Goal: Task Accomplishment & Management: Use online tool/utility

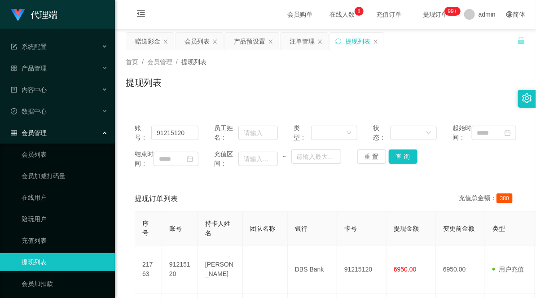
scroll to position [19, 0]
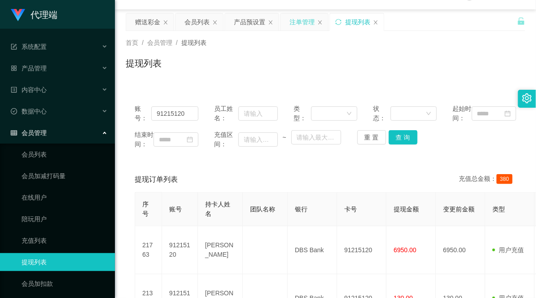
click at [308, 19] on div "注单管理" at bounding box center [302, 21] width 25 height 17
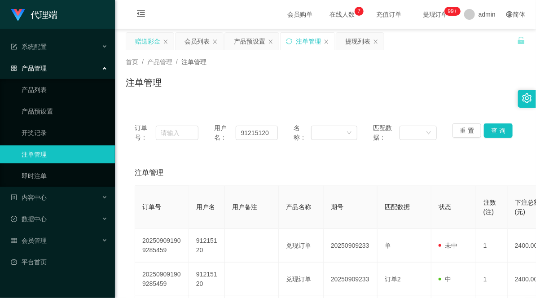
click at [146, 39] on div "赠送彩金" at bounding box center [147, 41] width 25 height 17
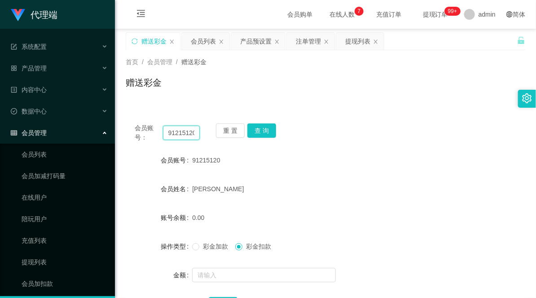
click at [182, 129] on input "91215120" at bounding box center [181, 133] width 37 height 14
type input "AF3397"
click at [260, 132] on button "查 询" at bounding box center [261, 130] width 29 height 14
click at [261, 38] on div "产品预设置" at bounding box center [255, 41] width 31 height 17
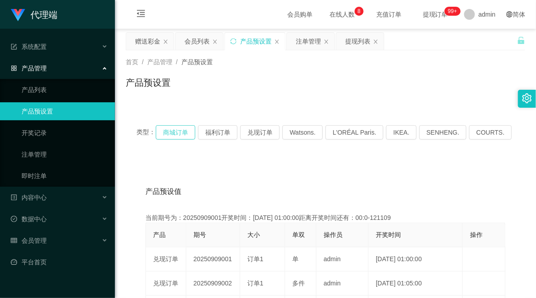
click at [189, 132] on button "商城订单" at bounding box center [176, 132] width 40 height 14
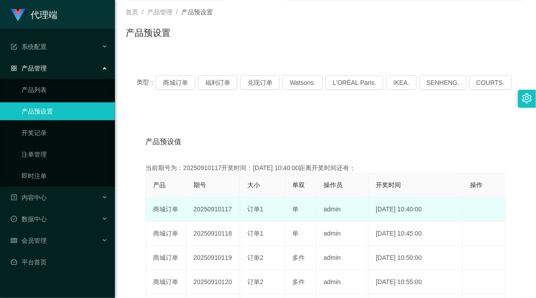
drag, startPoint x: 233, startPoint y: 208, endPoint x: 277, endPoint y: 212, distance: 44.6
click at [277, 211] on tr "商城订单 20250910117 订单1 单 admin [DATE] 10:40:00 编 辑 限制投注" at bounding box center [326, 210] width 360 height 24
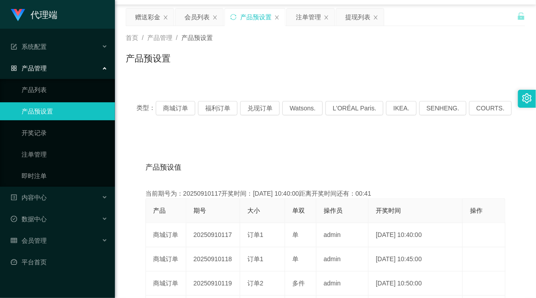
scroll to position [0, 0]
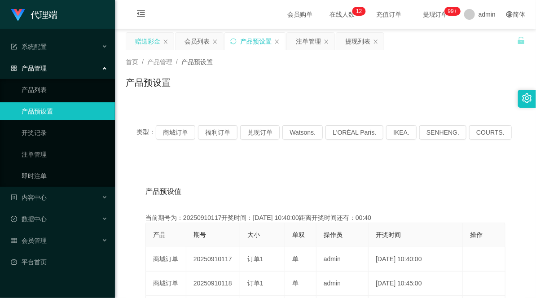
click at [138, 42] on div "赠送彩金" at bounding box center [147, 41] width 25 height 17
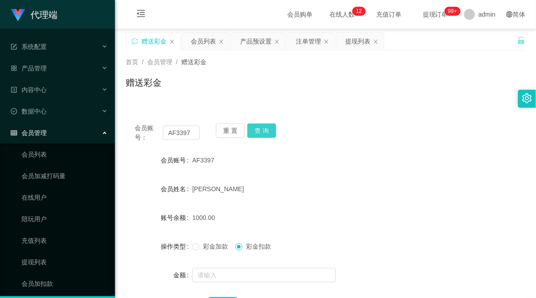
click at [260, 129] on button "查 询" at bounding box center [261, 130] width 29 height 14
click at [252, 132] on button "查 询" at bounding box center [261, 130] width 29 height 14
click at [266, 127] on button "查 询" at bounding box center [261, 130] width 29 height 14
click at [265, 128] on button "查 询" at bounding box center [261, 130] width 29 height 14
click at [255, 131] on button "查 询" at bounding box center [261, 130] width 29 height 14
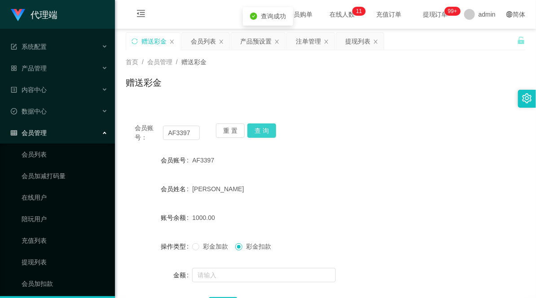
click at [268, 131] on button "查 询" at bounding box center [261, 130] width 29 height 14
click at [346, 87] on div "赠送彩金" at bounding box center [326, 86] width 400 height 21
click at [181, 132] on input "AF3397" at bounding box center [181, 133] width 37 height 14
drag, startPoint x: 308, startPoint y: 40, endPoint x: 323, endPoint y: 70, distance: 32.9
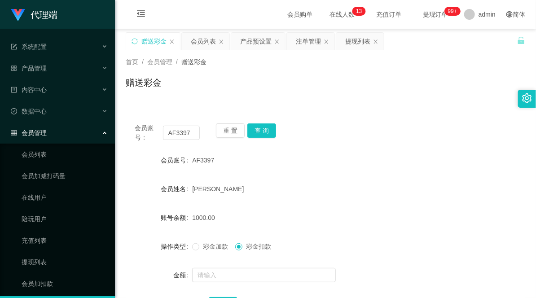
click at [308, 40] on div "注单管理" at bounding box center [308, 41] width 25 height 17
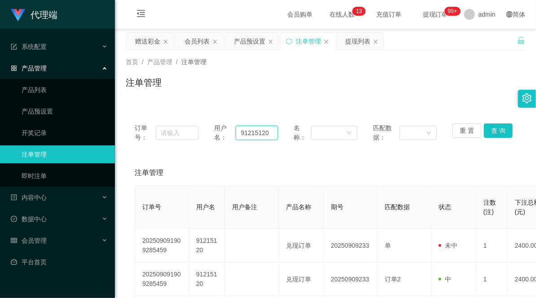
click at [256, 128] on input "91215120" at bounding box center [257, 133] width 42 height 14
click at [254, 133] on input "91215120" at bounding box center [257, 133] width 42 height 14
paste input "AF3397"
type input "AF3397"
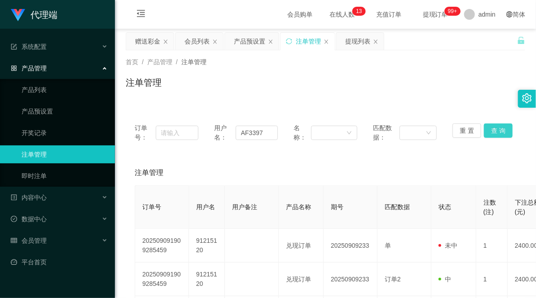
click at [496, 128] on button "查 询" at bounding box center [498, 130] width 29 height 14
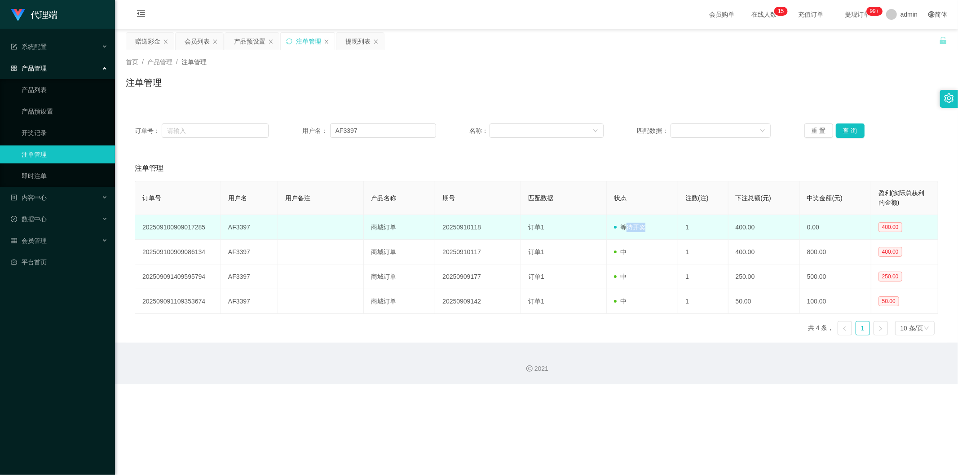
click at [536, 224] on td "等待开奖" at bounding box center [642, 227] width 71 height 25
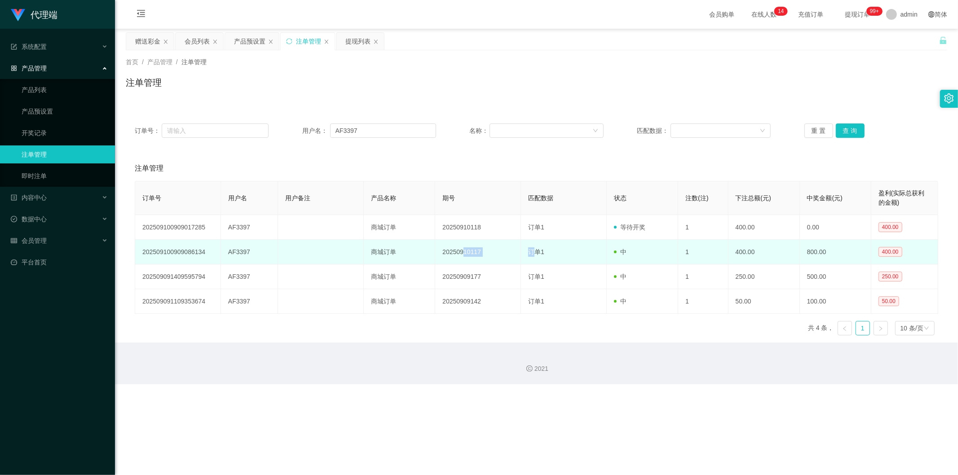
drag, startPoint x: 462, startPoint y: 254, endPoint x: 536, endPoint y: 256, distance: 74.1
click at [535, 256] on tr "202509100909086134 AF3397 商城订单 20250910117 订单1 中 1 400.00 800.00 400.00" at bounding box center [536, 252] width 803 height 25
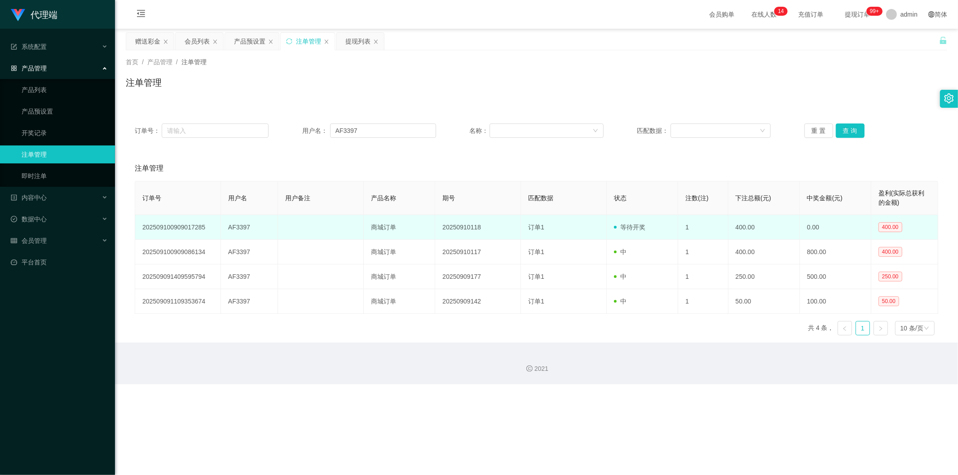
click at [536, 238] on td "订单1" at bounding box center [564, 227] width 86 height 25
drag, startPoint x: 531, startPoint y: 229, endPoint x: 555, endPoint y: 227, distance: 24.8
click at [536, 227] on td "订单1" at bounding box center [564, 227] width 86 height 25
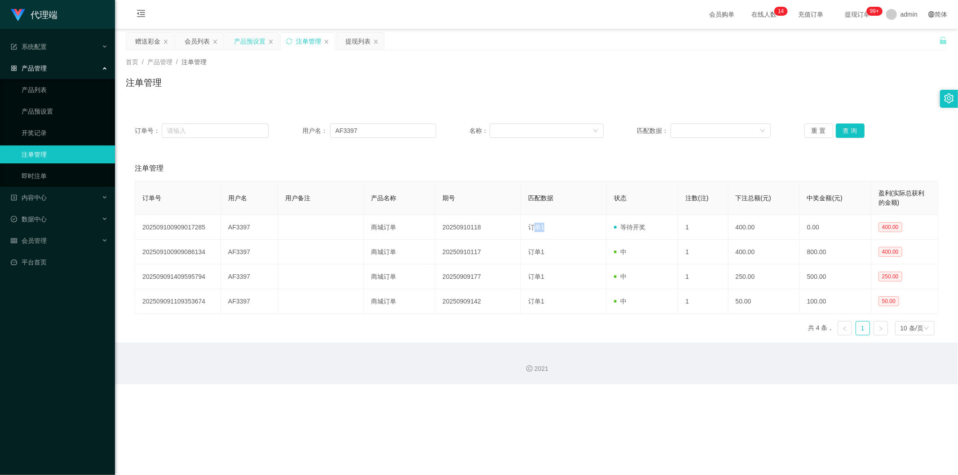
click at [241, 35] on div "产品预设置" at bounding box center [249, 41] width 31 height 17
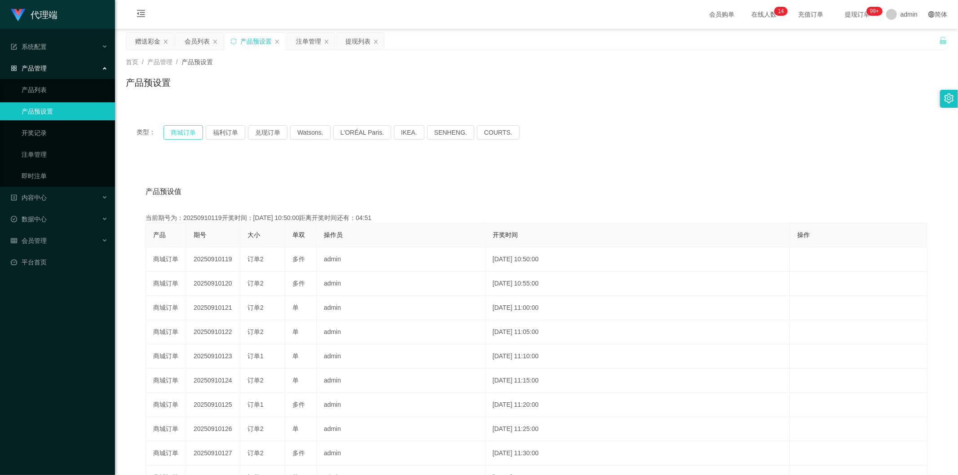
click at [171, 133] on button "商城订单" at bounding box center [183, 132] width 40 height 14
click at [197, 130] on button "商城订单" at bounding box center [183, 132] width 40 height 14
click at [299, 41] on div "注单管理" at bounding box center [308, 41] width 25 height 17
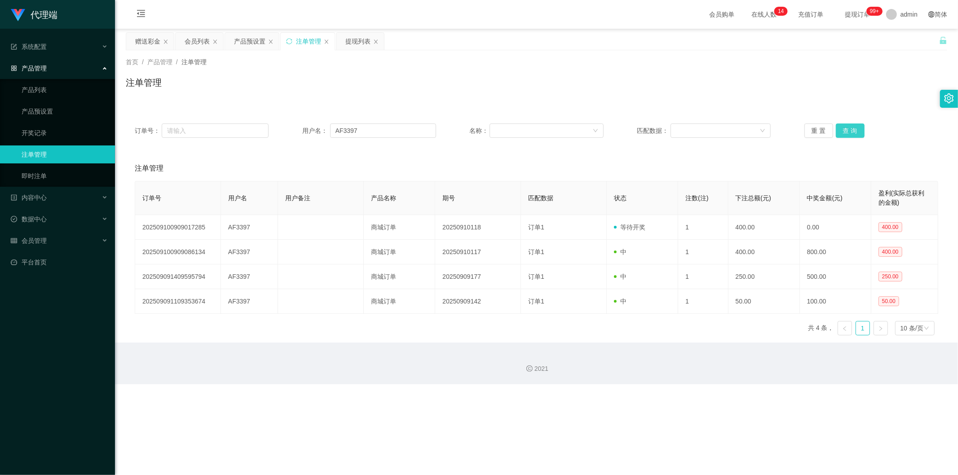
click at [536, 133] on button "查 询" at bounding box center [850, 130] width 29 height 14
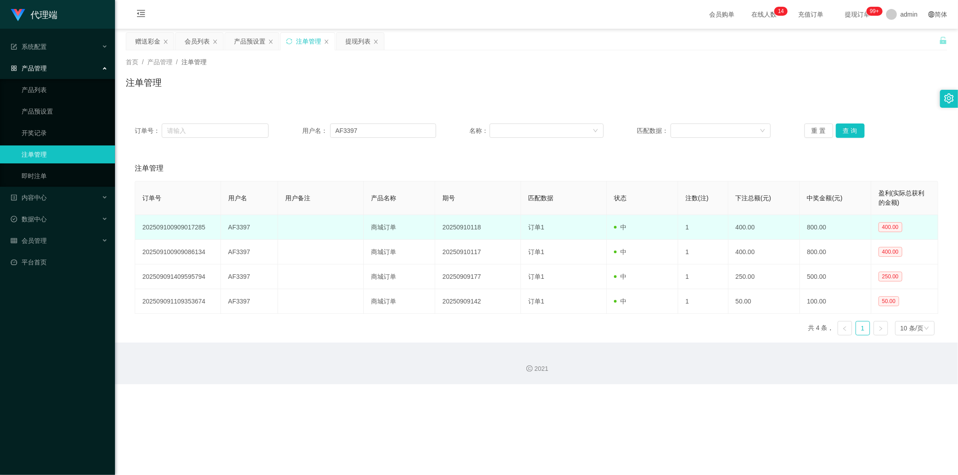
drag, startPoint x: 607, startPoint y: 222, endPoint x: 500, endPoint y: 225, distance: 106.9
click at [517, 224] on tr "202509100909017285 AF3397 商城订单 20250910118 订单1 中 1 400.00 800.00 400.00" at bounding box center [536, 227] width 803 height 25
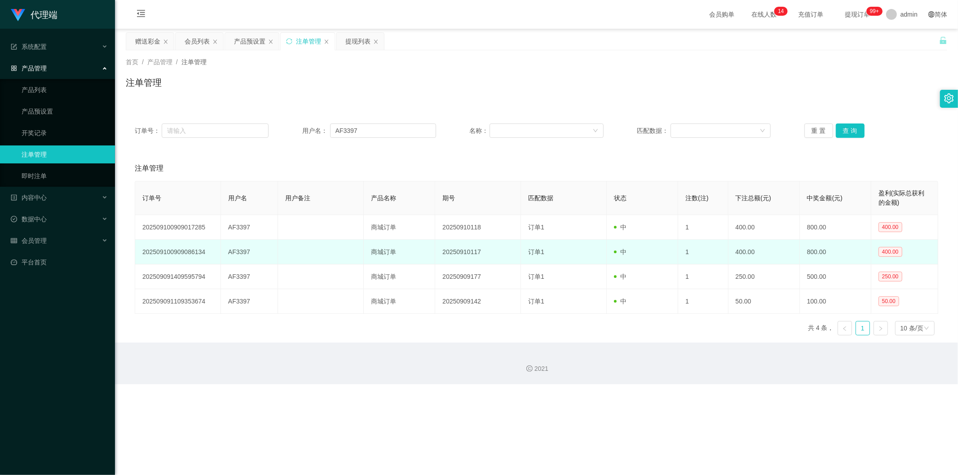
drag, startPoint x: 647, startPoint y: 233, endPoint x: 635, endPoint y: 250, distance: 20.9
click at [536, 235] on td "中" at bounding box center [642, 227] width 71 height 25
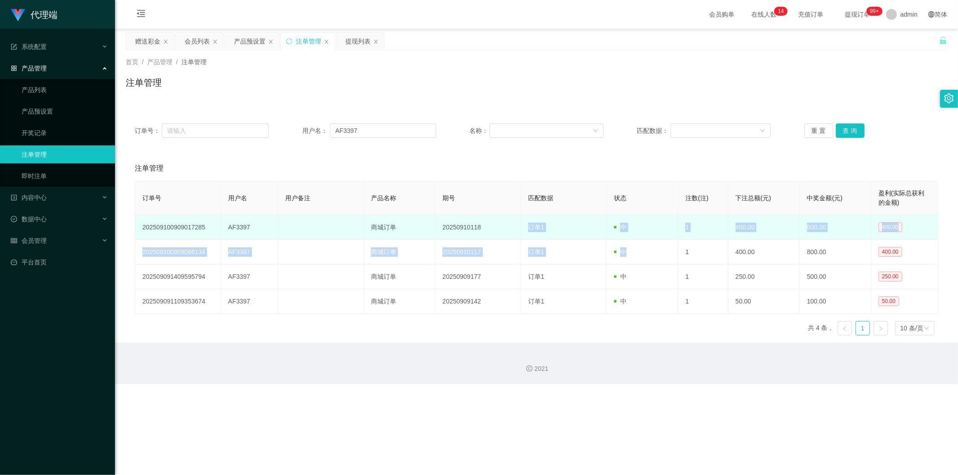
drag, startPoint x: 635, startPoint y: 250, endPoint x: 494, endPoint y: 221, distance: 143.5
click at [494, 221] on tbody "202509100909017285 AF3397 商城订单 20250910118 订单1 中 1 400.00 800.00 400.00 2025091…" at bounding box center [536, 264] width 803 height 99
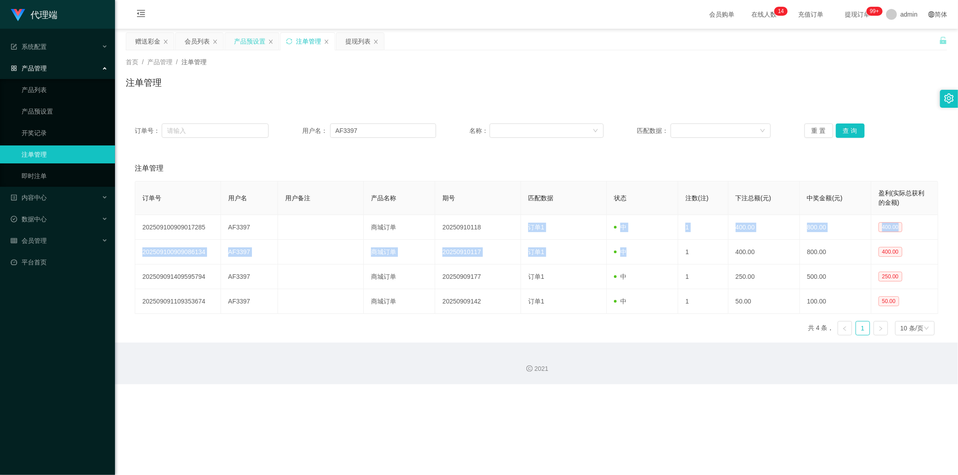
click at [251, 44] on div "产品预设置" at bounding box center [249, 41] width 31 height 17
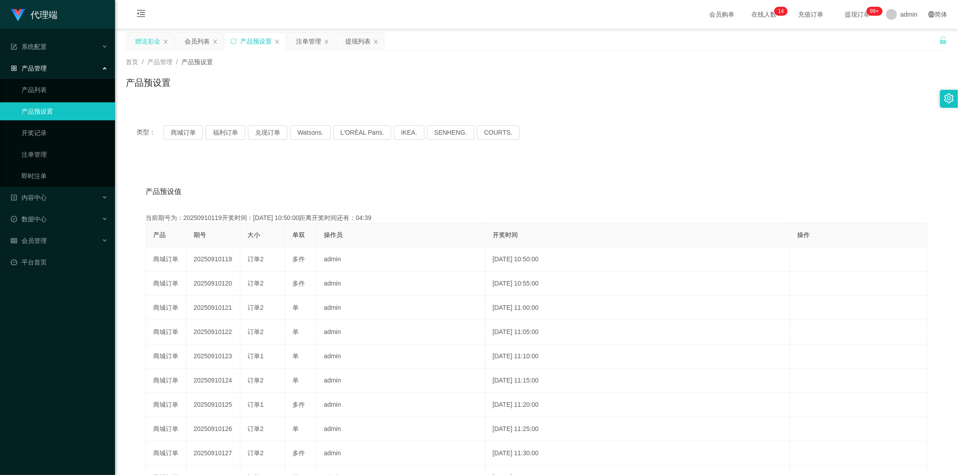
click at [140, 38] on div "赠送彩金" at bounding box center [147, 41] width 25 height 17
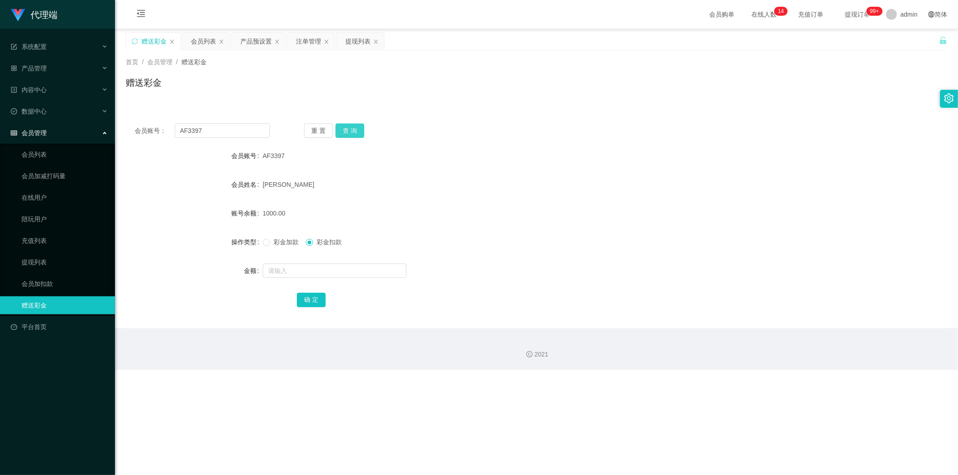
click at [349, 132] on button "查 询" at bounding box center [349, 130] width 29 height 14
click at [294, 262] on div at bounding box center [502, 271] width 479 height 18
click at [277, 266] on input "text" at bounding box center [335, 271] width 144 height 14
type input "400"
click at [315, 298] on button "确 定" at bounding box center [311, 300] width 29 height 14
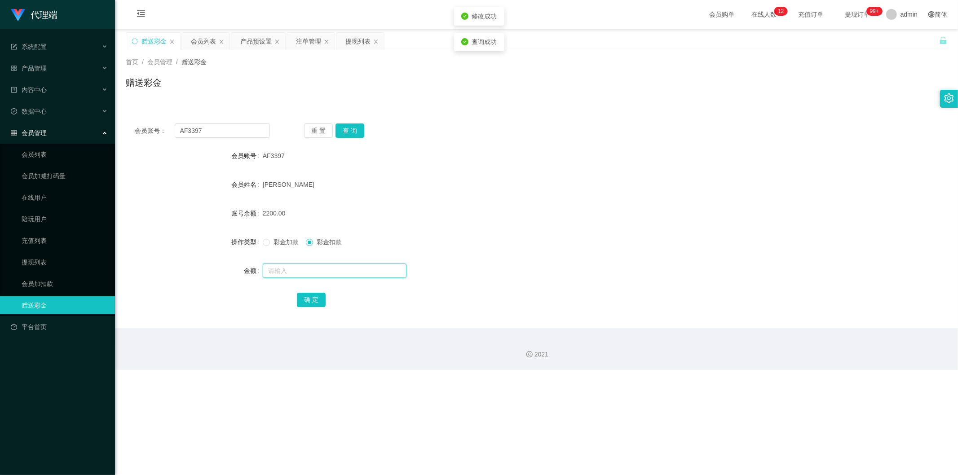
click at [314, 272] on input "text" at bounding box center [335, 271] width 144 height 14
type input "800"
drag, startPoint x: 321, startPoint y: 295, endPoint x: 348, endPoint y: 291, distance: 27.7
click at [321, 295] on button "确 定" at bounding box center [311, 300] width 29 height 14
click at [524, 262] on div at bounding box center [502, 271] width 479 height 18
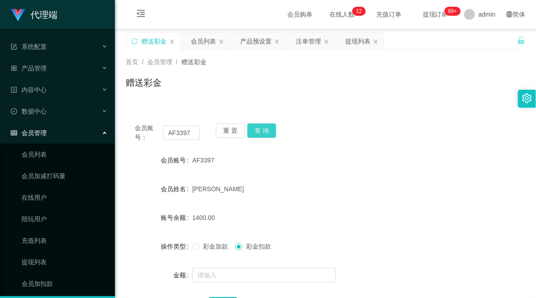
click at [258, 128] on button "查 询" at bounding box center [261, 130] width 29 height 14
click at [259, 128] on button "查 询" at bounding box center [261, 130] width 29 height 14
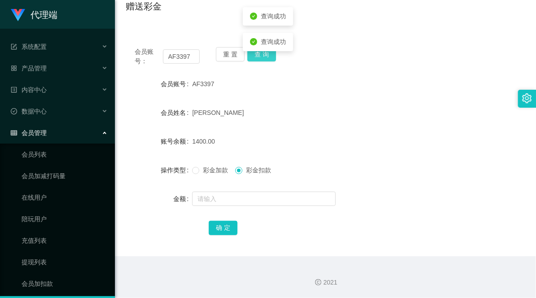
scroll to position [26, 0]
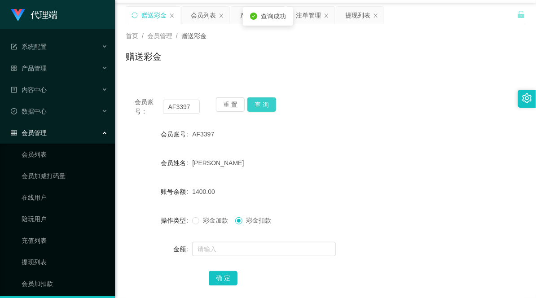
click at [262, 101] on button "查 询" at bounding box center [261, 104] width 29 height 14
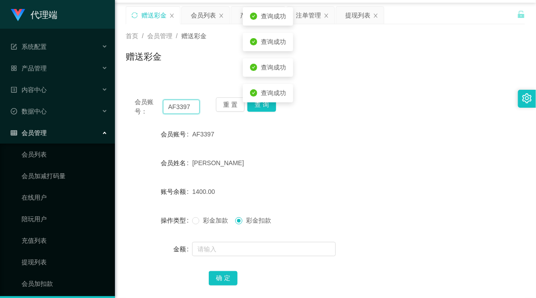
drag, startPoint x: 177, startPoint y: 106, endPoint x: 190, endPoint y: 108, distance: 13.3
click at [177, 106] on input "AF3397" at bounding box center [181, 107] width 37 height 14
click at [255, 113] on div "重 置 查 询" at bounding box center [248, 106] width 65 height 19
click at [269, 105] on button "查 询" at bounding box center [261, 104] width 29 height 14
click at [326, 132] on div "AF3397" at bounding box center [308, 134] width 233 height 18
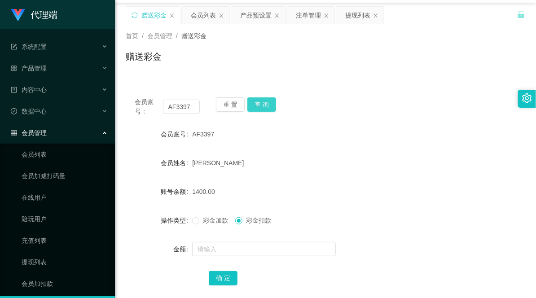
click at [273, 101] on button "查 询" at bounding box center [261, 104] width 29 height 14
click at [181, 110] on input "AF3397" at bounding box center [181, 107] width 37 height 14
click at [265, 104] on button "查 询" at bounding box center [261, 104] width 29 height 14
click at [180, 110] on input "text" at bounding box center [181, 107] width 37 height 14
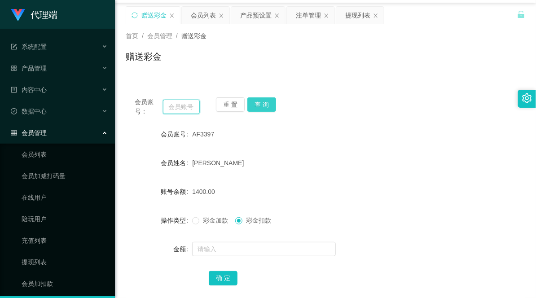
paste input "AF3397"
type input "AF3397"
click at [261, 102] on button "查 询" at bounding box center [261, 104] width 29 height 14
click at [251, 109] on button "查 询" at bounding box center [261, 104] width 29 height 14
click at [264, 105] on button "查 询" at bounding box center [261, 104] width 29 height 14
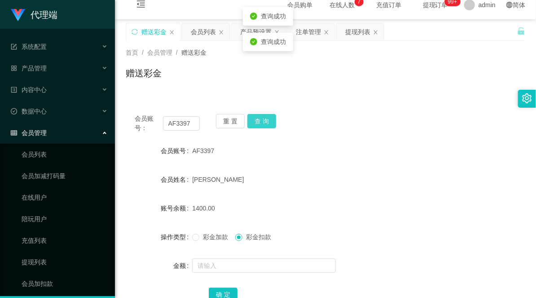
scroll to position [0, 0]
